Goal: Task Accomplishment & Management: Use online tool/utility

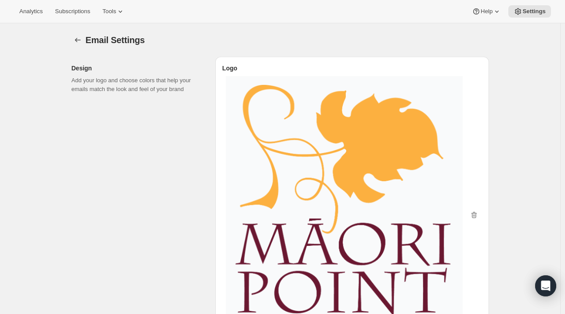
select select "subscriptionMessage"
select select "14"
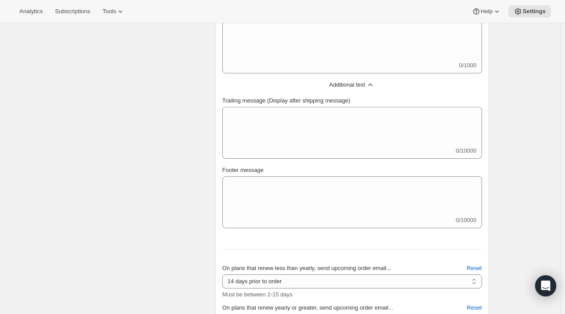
scroll to position [739, 0]
click at [109, 14] on span "Tools" at bounding box center [109, 11] width 14 height 7
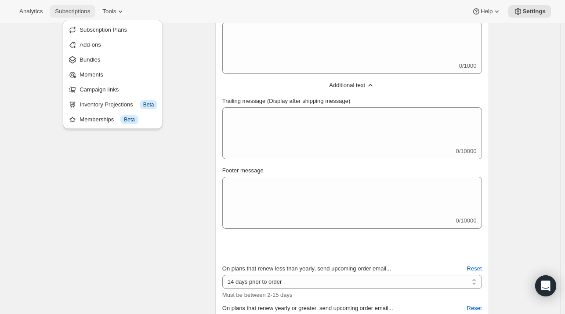
click at [63, 11] on span "Subscriptions" at bounding box center [72, 11] width 35 height 7
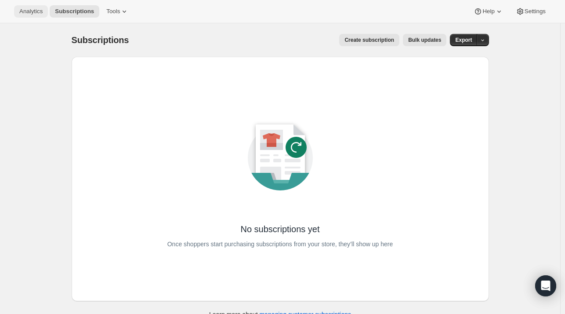
click at [32, 14] on span "Analytics" at bounding box center [30, 11] width 23 height 7
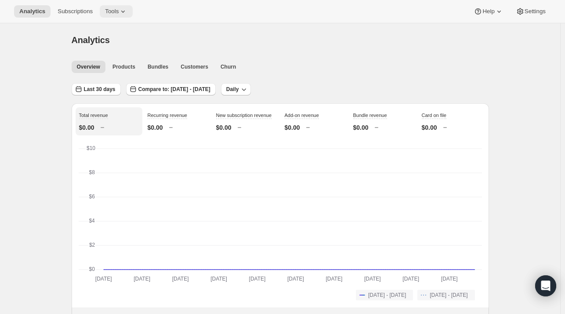
click at [114, 8] on span "Tools" at bounding box center [112, 11] width 14 height 7
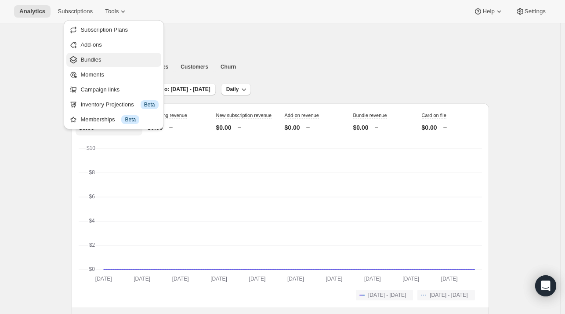
click at [99, 63] on span "Bundles" at bounding box center [90, 59] width 21 height 7
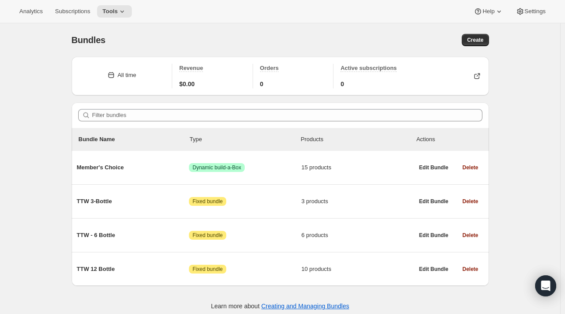
scroll to position [23, 0]
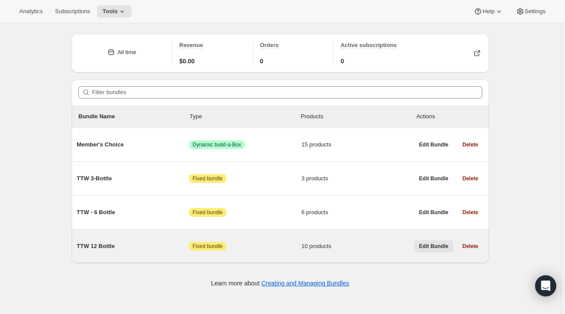
click at [438, 244] on span "Edit Bundle" at bounding box center [433, 246] width 29 height 7
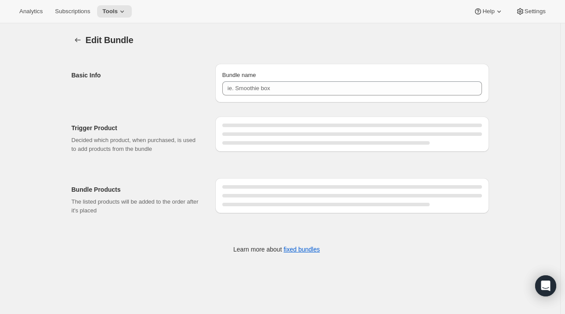
type input "TTW 12 Bottle"
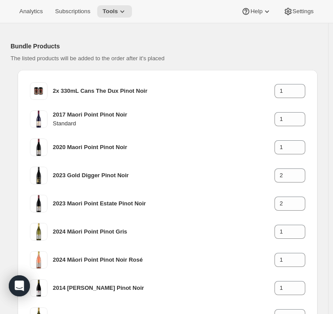
scroll to position [214, 0]
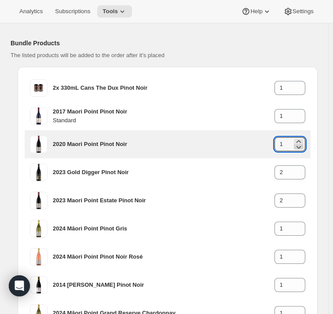
click at [301, 146] on icon at bounding box center [298, 147] width 5 height 3
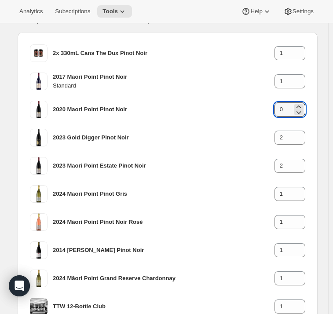
scroll to position [341, 0]
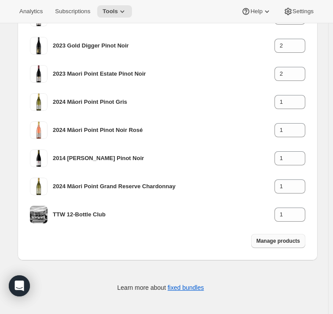
click at [284, 243] on span "Manage products" at bounding box center [277, 240] width 43 height 7
type input "1"
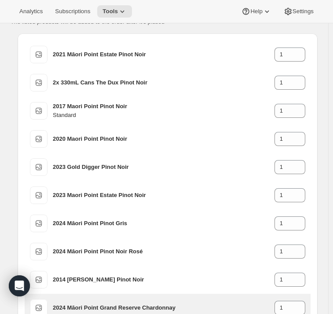
scroll to position [248, 0]
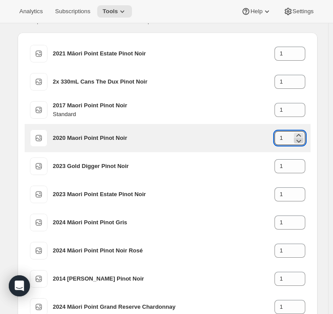
click at [302, 142] on icon at bounding box center [298, 140] width 9 height 9
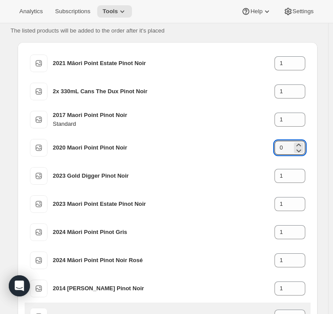
scroll to position [224, 0]
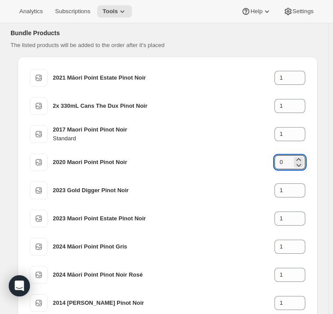
type input "0"
click at [289, 50] on div "Bundle Products The listed products will be added to the order after it's place…" at bounding box center [164, 209] width 307 height 390
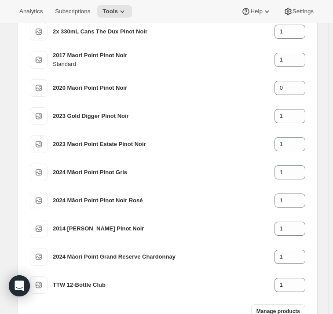
scroll to position [307, 0]
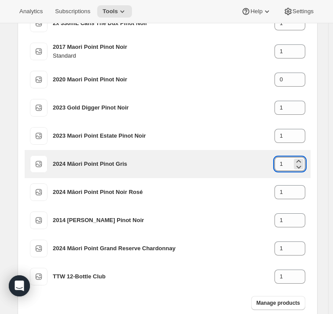
click at [291, 162] on input "1" at bounding box center [283, 164] width 18 height 14
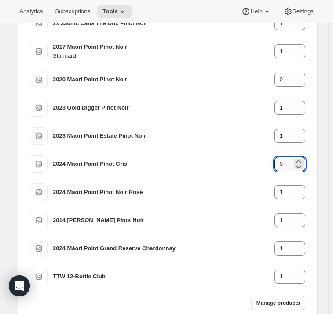
type input "0"
click at [322, 167] on div "Edit Bundle. This page is ready Edit Bundle Basic Info Bundle name TTW 12 Bottl…" at bounding box center [164, 46] width 328 height 659
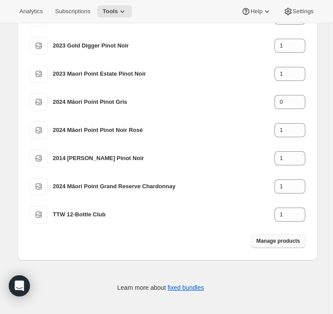
click at [284, 241] on span "Manage products" at bounding box center [277, 240] width 43 height 7
type input "1"
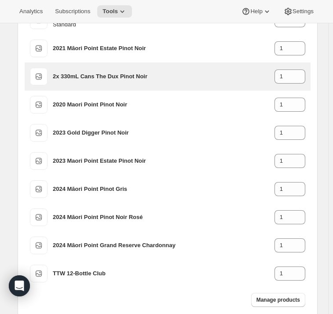
scroll to position [338, 0]
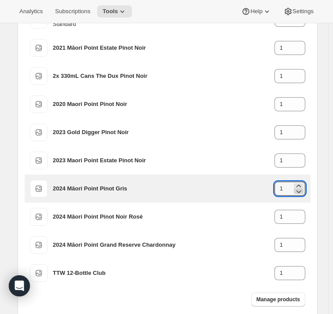
click at [303, 190] on icon at bounding box center [298, 191] width 9 height 9
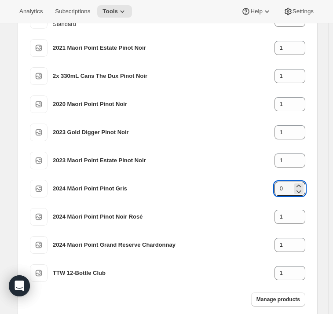
type input "0"
click at [317, 208] on div "2014 [PERSON_NAME] Pinot Noir 1 2016 Pinot Noir Rosé 1 2017 Maori Point Pinot N…" at bounding box center [168, 130] width 300 height 376
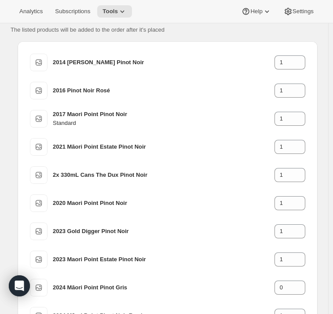
scroll to position [240, 0]
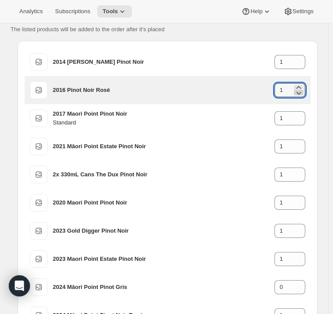
click at [303, 92] on icon at bounding box center [298, 92] width 9 height 9
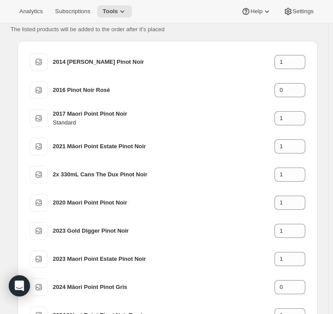
click at [325, 102] on div "Edit Bundle. This page is ready Edit Bundle Basic Info Bundle name TTW 12 Bottl…" at bounding box center [164, 126] width 328 height 687
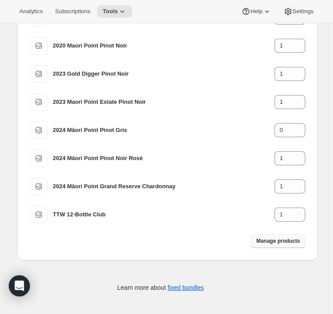
click at [279, 239] on span "Manage products" at bounding box center [277, 240] width 43 height 7
type input "1"
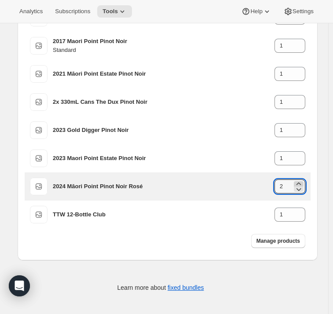
click at [302, 183] on icon at bounding box center [298, 183] width 9 height 9
click at [302, 188] on icon at bounding box center [298, 189] width 9 height 9
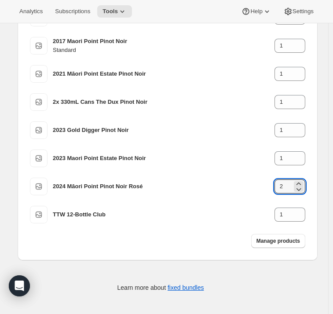
type input "2"
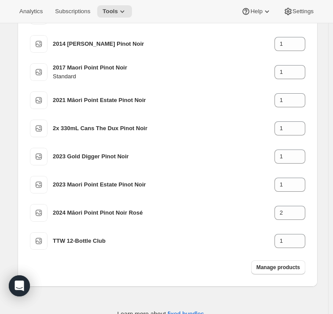
scroll to position [315, 0]
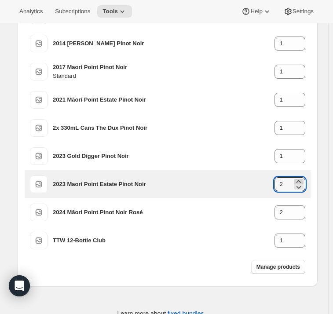
click at [303, 181] on icon at bounding box center [298, 181] width 9 height 9
click at [303, 185] on icon at bounding box center [298, 186] width 9 height 9
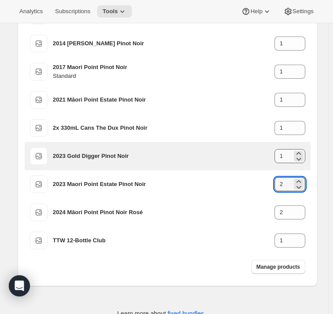
type input "2"
click at [292, 156] on input "1" at bounding box center [283, 156] width 18 height 14
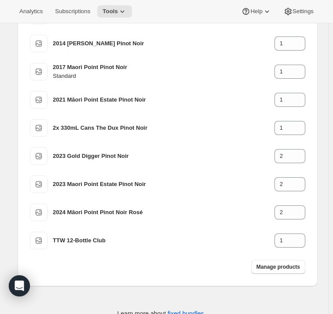
click at [323, 170] on div "Edit Bundle. This page is ready Edit Bundle Basic Info Bundle name TTW 12 Bottl…" at bounding box center [164, 24] width 328 height 631
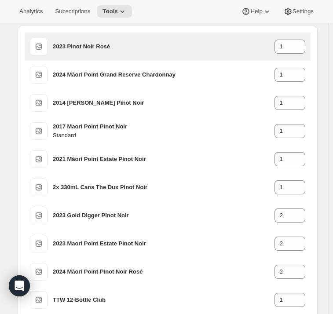
scroll to position [341, 0]
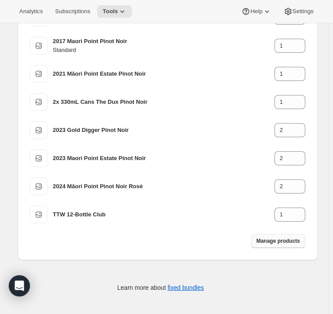
click at [279, 240] on span "Manage products" at bounding box center [277, 240] width 43 height 7
click at [283, 238] on span "Manage products" at bounding box center [277, 240] width 43 height 7
type input "1"
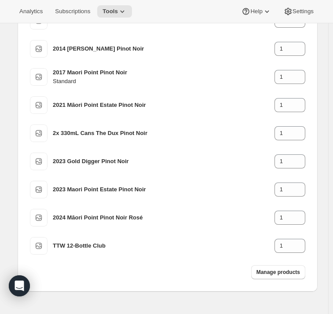
scroll to position [319, 0]
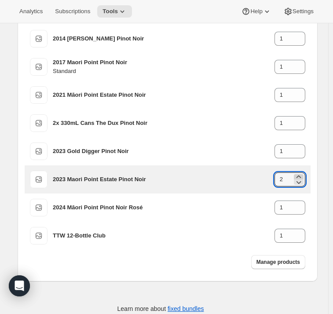
click at [301, 175] on icon at bounding box center [298, 176] width 9 height 9
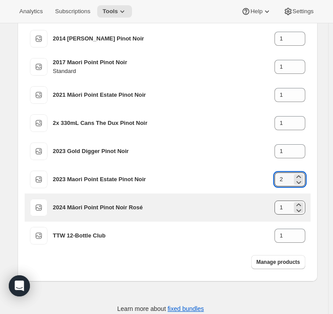
type input "2"
click at [292, 206] on input "1" at bounding box center [283, 207] width 18 height 14
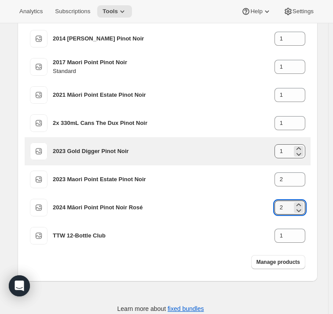
type input "2"
click at [291, 150] on input "1" at bounding box center [283, 151] width 18 height 14
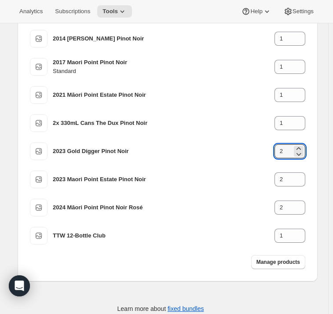
type input "2"
click at [325, 185] on div "Edit Bundle. This page is ready Edit Bundle Basic Info Bundle name TTW 12 Bottl…" at bounding box center [164, 19] width 328 height 631
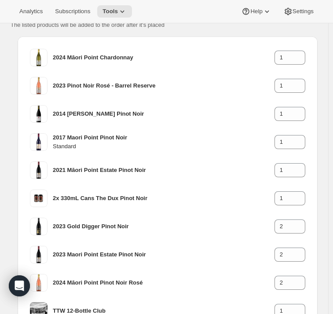
scroll to position [245, 0]
